Goal: Task Accomplishment & Management: Manage account settings

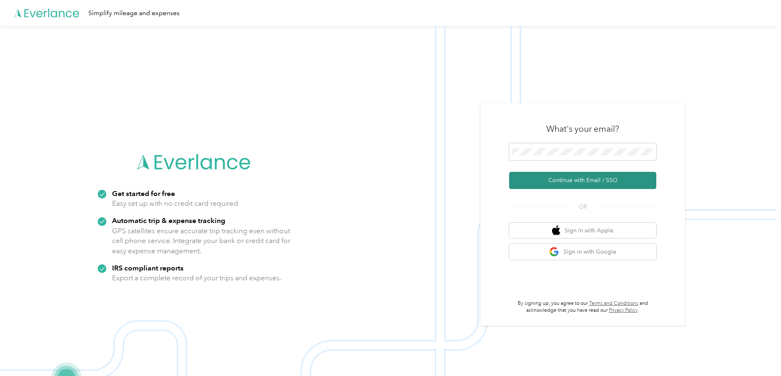
click at [563, 179] on button "Continue with Email / SSO" at bounding box center [582, 180] width 147 height 17
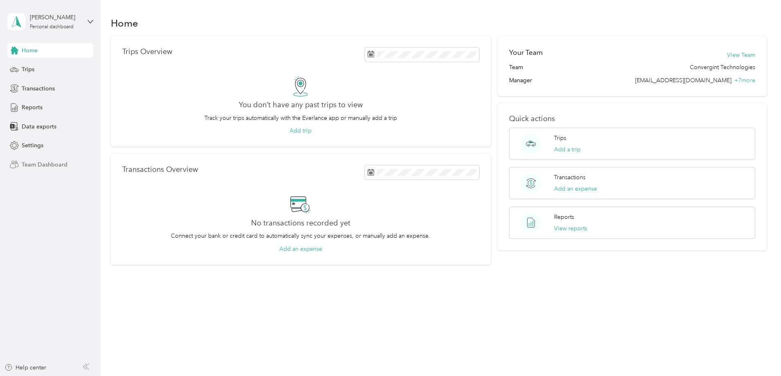
click at [35, 164] on span "Team Dashboard" at bounding box center [45, 164] width 46 height 9
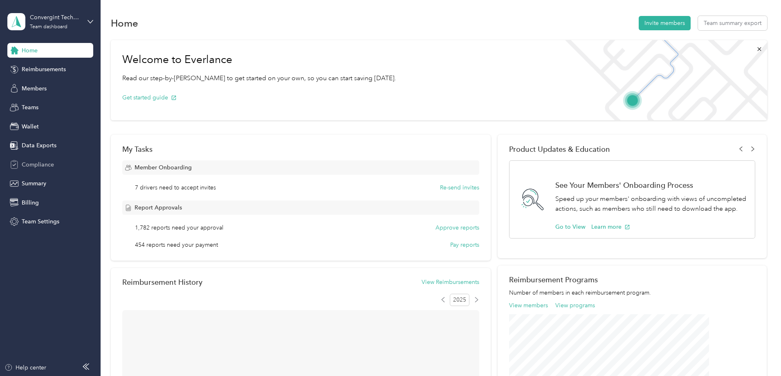
click at [31, 165] on span "Compliance" at bounding box center [38, 164] width 32 height 9
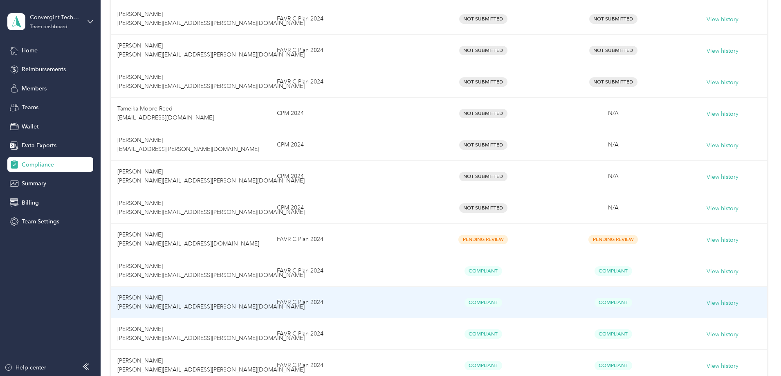
scroll to position [491, 0]
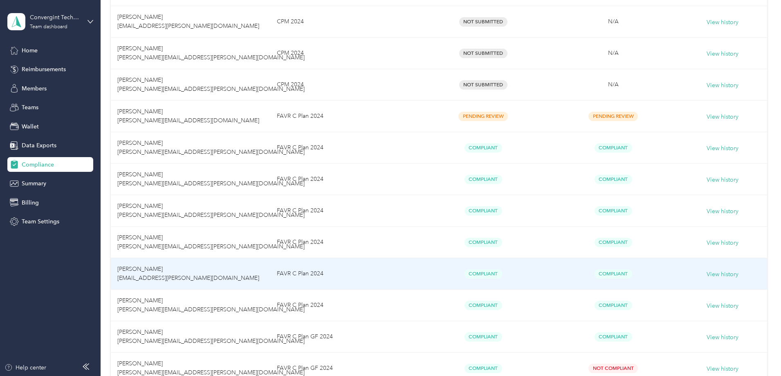
click at [196, 269] on span "[PERSON_NAME] [EMAIL_ADDRESS][PERSON_NAME][DOMAIN_NAME]" at bounding box center [188, 274] width 142 height 16
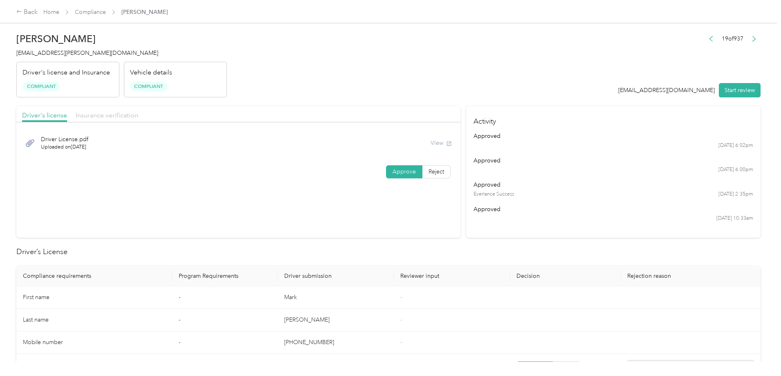
click at [138, 114] on span "Insurance verification" at bounding box center [107, 115] width 63 height 8
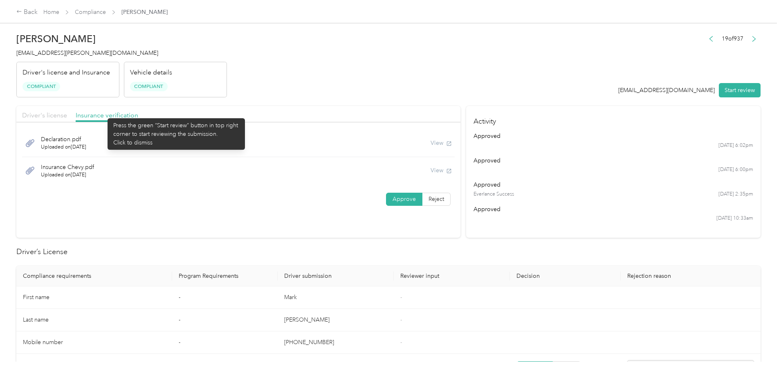
click at [67, 114] on span "Driver's license" at bounding box center [44, 115] width 45 height 8
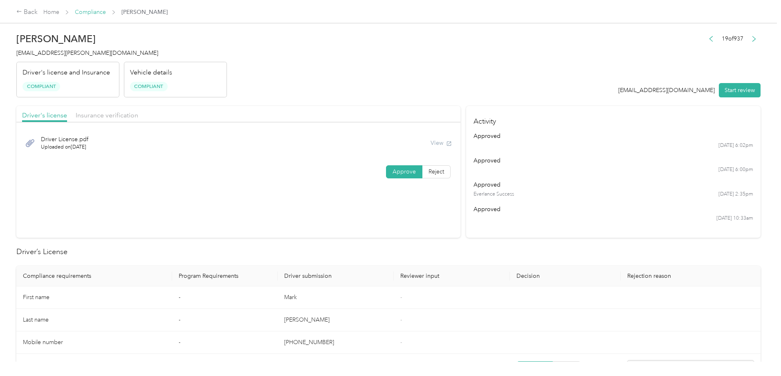
click at [106, 14] on link "Compliance" at bounding box center [90, 12] width 31 height 7
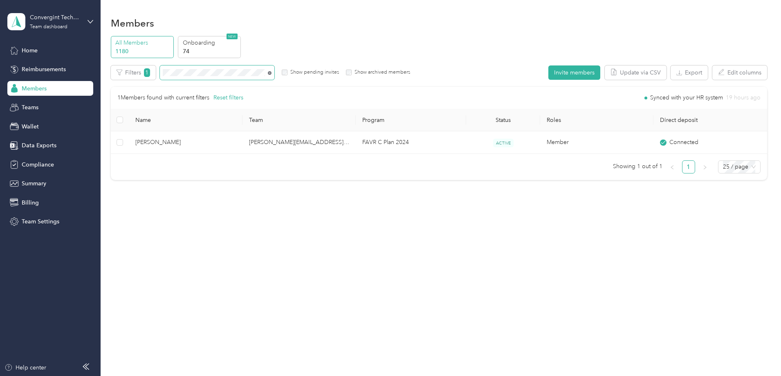
click at [272, 73] on icon at bounding box center [270, 73] width 4 height 4
